Goal: Task Accomplishment & Management: Manage account settings

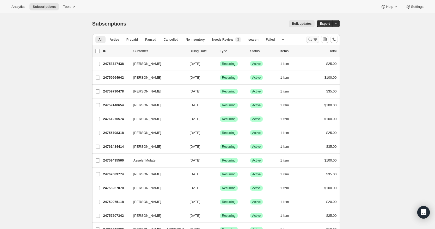
click at [311, 39] on icon "Search and filter results" at bounding box center [309, 39] width 5 height 5
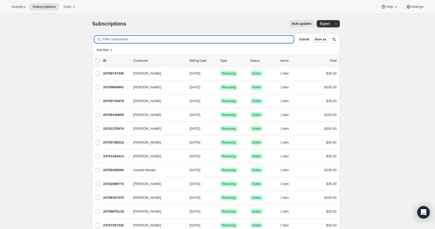
click at [129, 40] on input "Filter subscribers" at bounding box center [198, 39] width 191 height 7
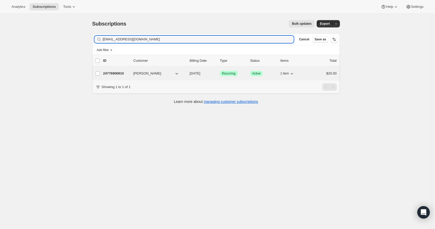
type input "[EMAIL_ADDRESS][DOMAIN_NAME]"
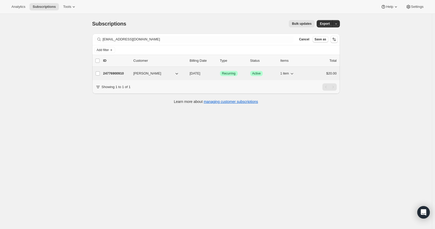
click at [138, 75] on span "[PERSON_NAME]" at bounding box center [147, 73] width 28 height 5
click at [124, 73] on p "24776900910" at bounding box center [116, 73] width 26 height 5
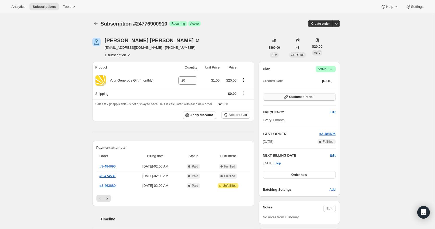
click at [295, 96] on span "Customer Portal" at bounding box center [301, 97] width 24 height 4
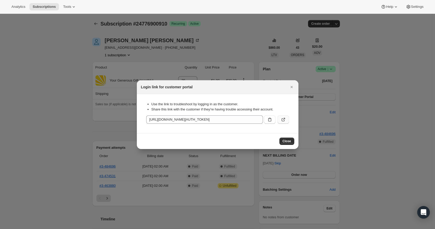
click at [284, 120] on icon ":rc8:" at bounding box center [282, 119] width 5 height 5
click at [269, 120] on icon ":rc8:" at bounding box center [269, 119] width 5 height 5
